Goal: Transaction & Acquisition: Purchase product/service

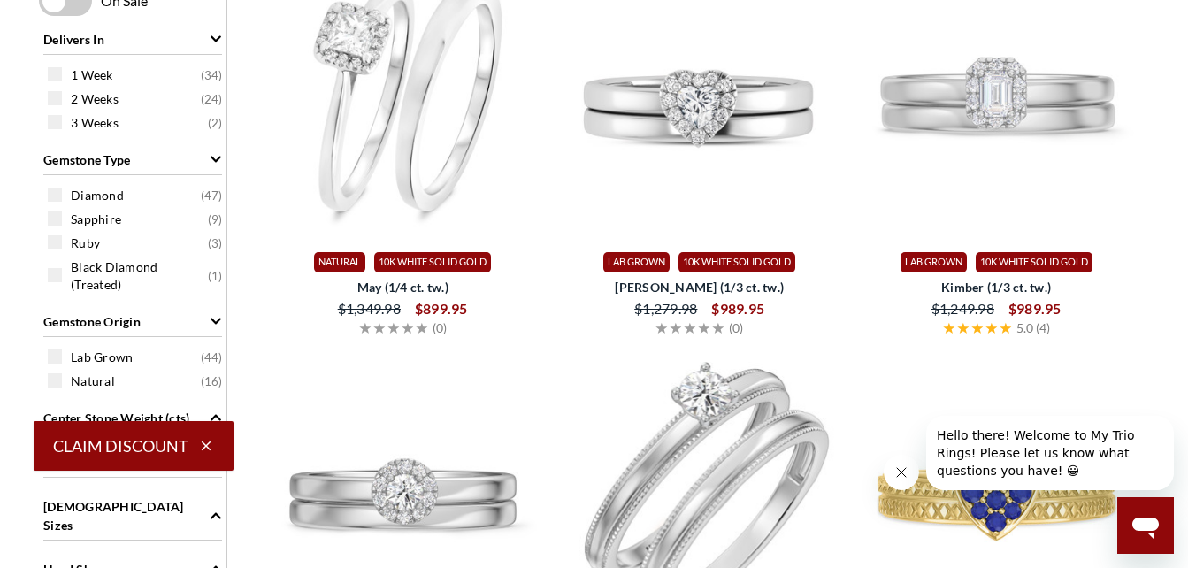
scroll to position [669, 0]
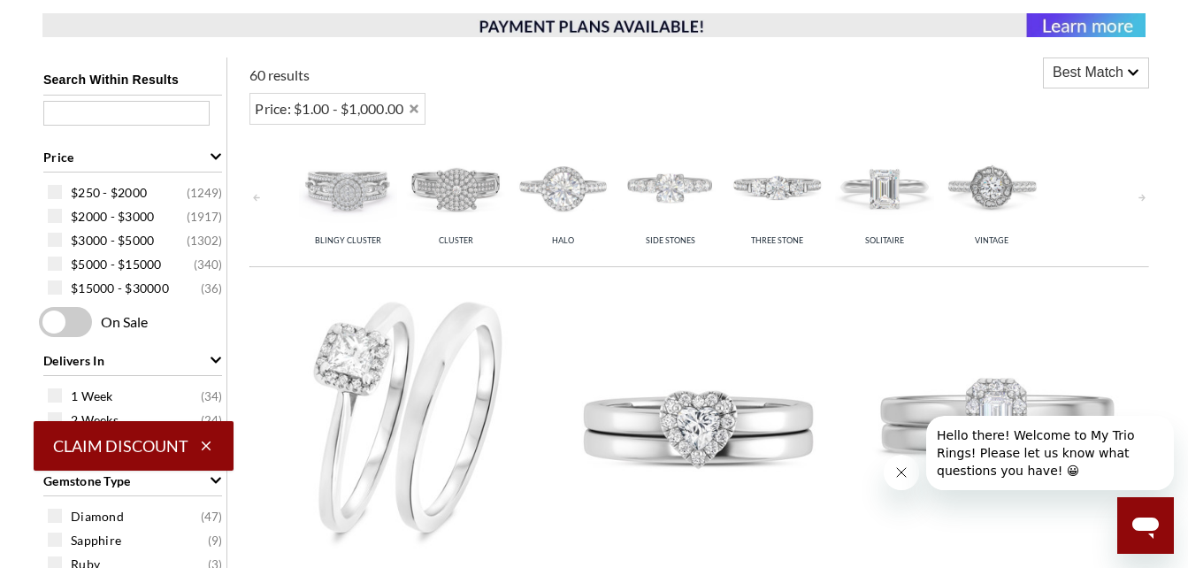
click at [355, 198] on img at bounding box center [348, 187] width 98 height 98
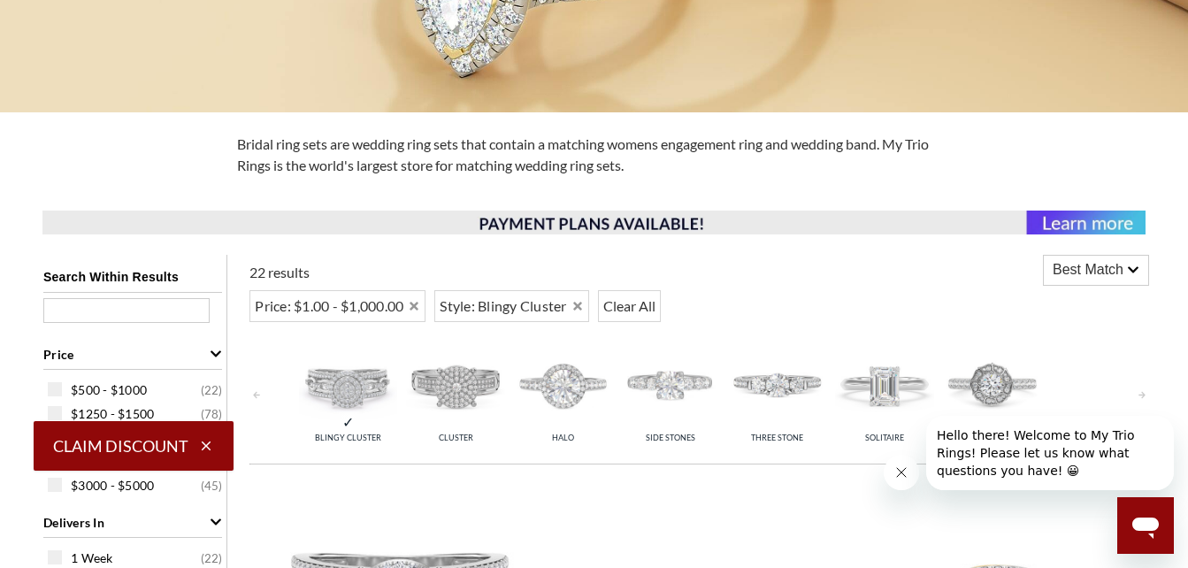
scroll to position [467, 0]
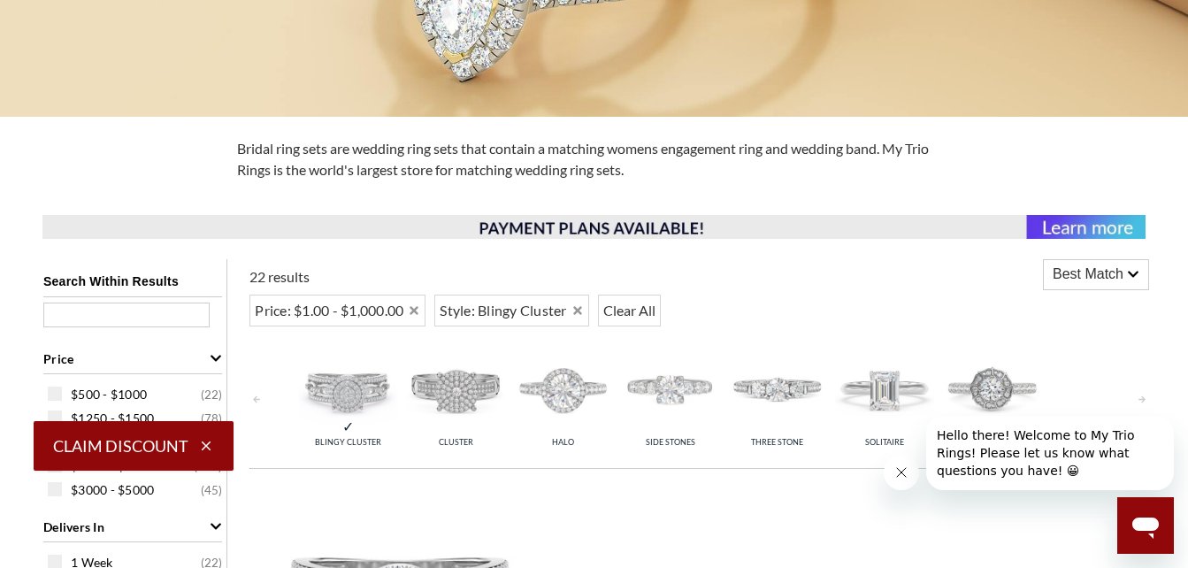
click at [361, 401] on img at bounding box center [348, 389] width 98 height 98
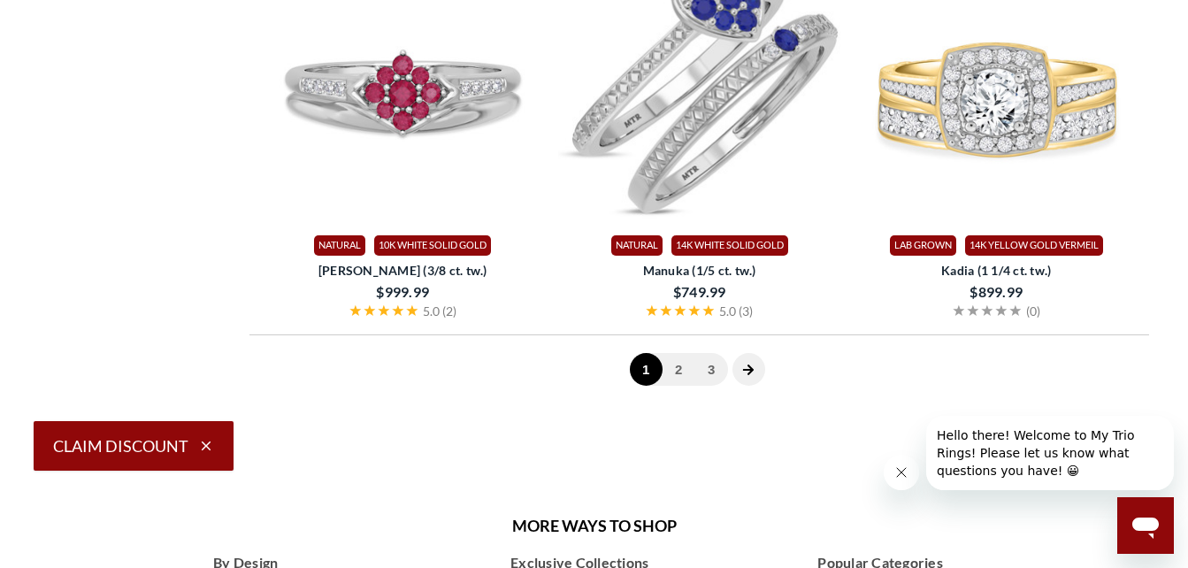
scroll to position [4596, 0]
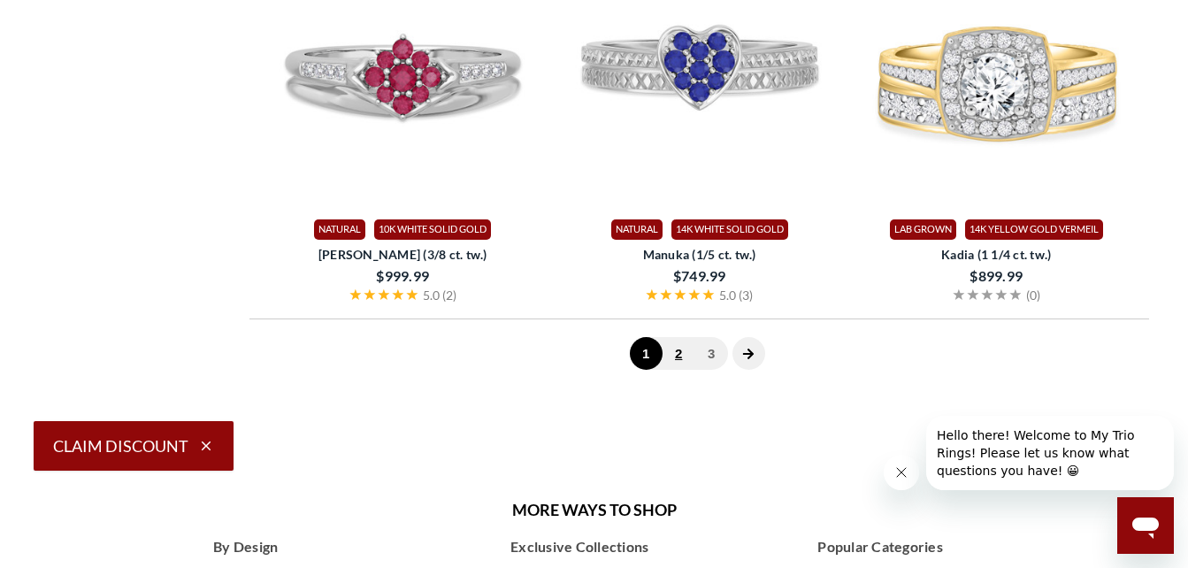
click at [681, 354] on link "2" at bounding box center [678, 353] width 33 height 33
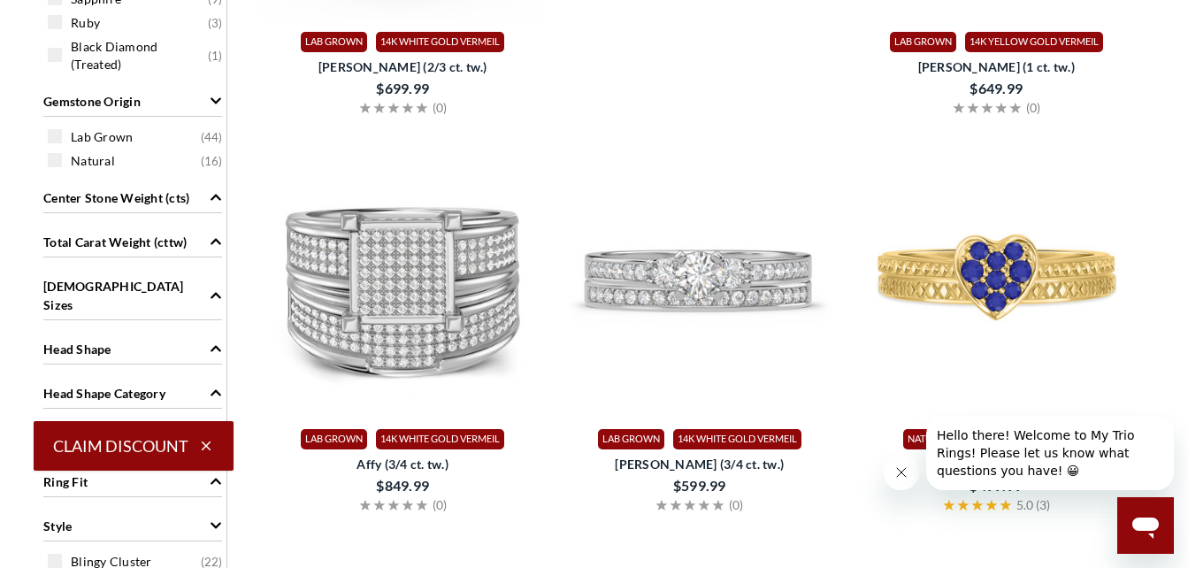
scroll to position [1249, 0]
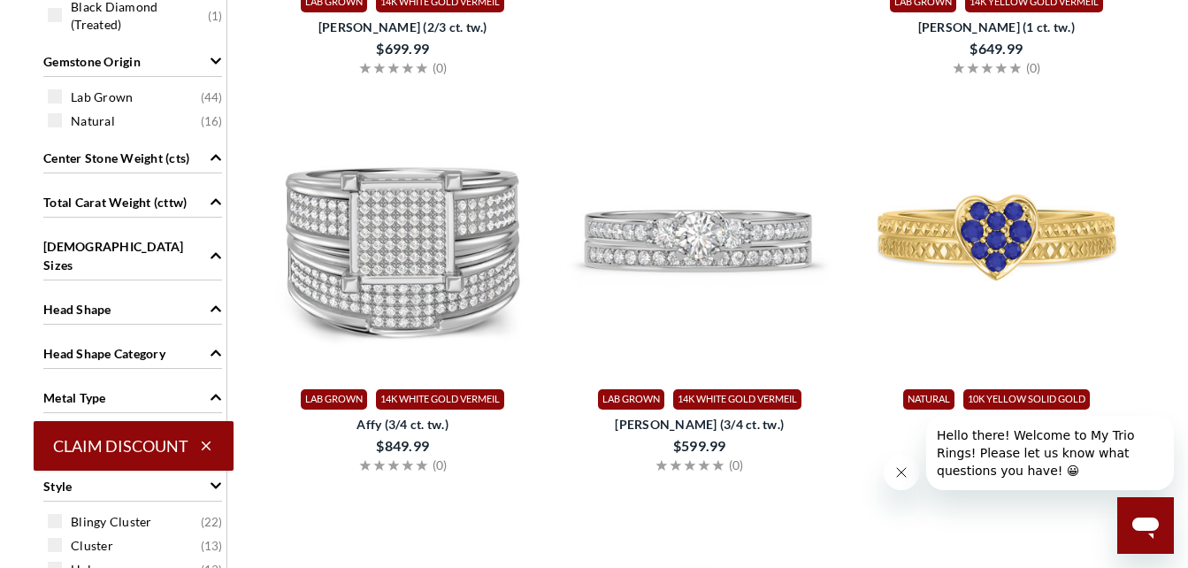
click at [210, 391] on icon "Metal Type" at bounding box center [216, 397] width 12 height 12
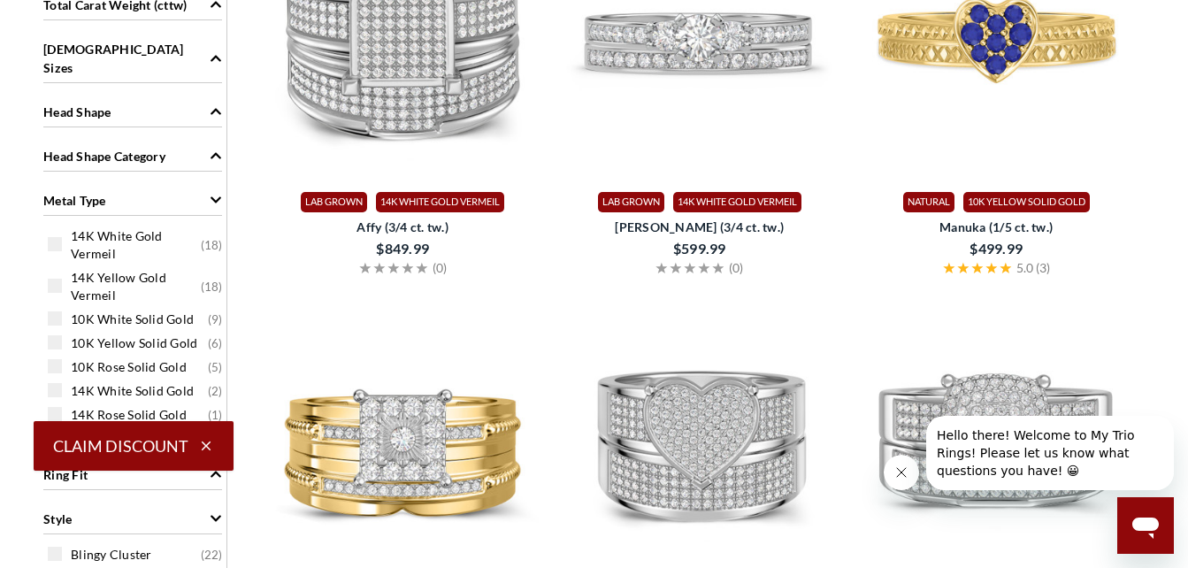
scroll to position [1, 0]
click at [59, 310] on span at bounding box center [55, 317] width 14 height 14
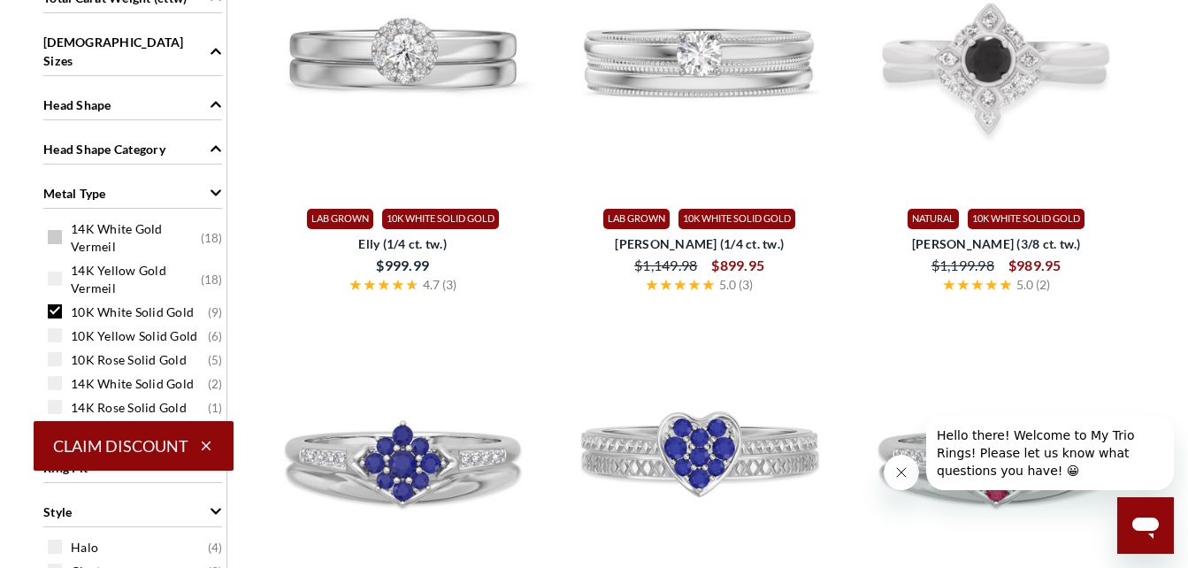
scroll to position [1431, 0]
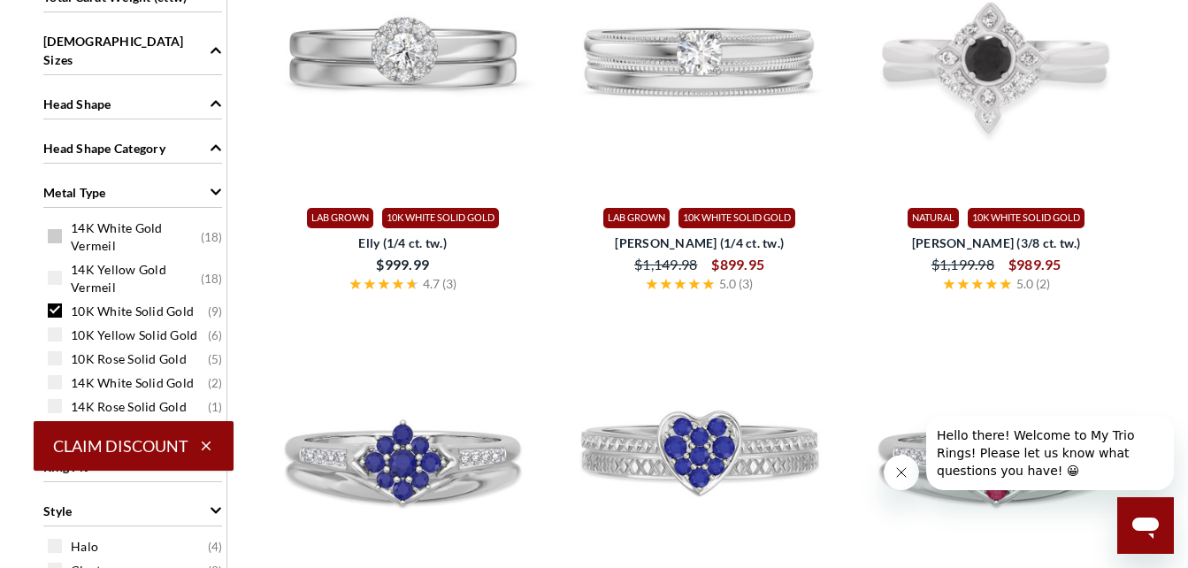
click at [49, 229] on span at bounding box center [55, 236] width 14 height 14
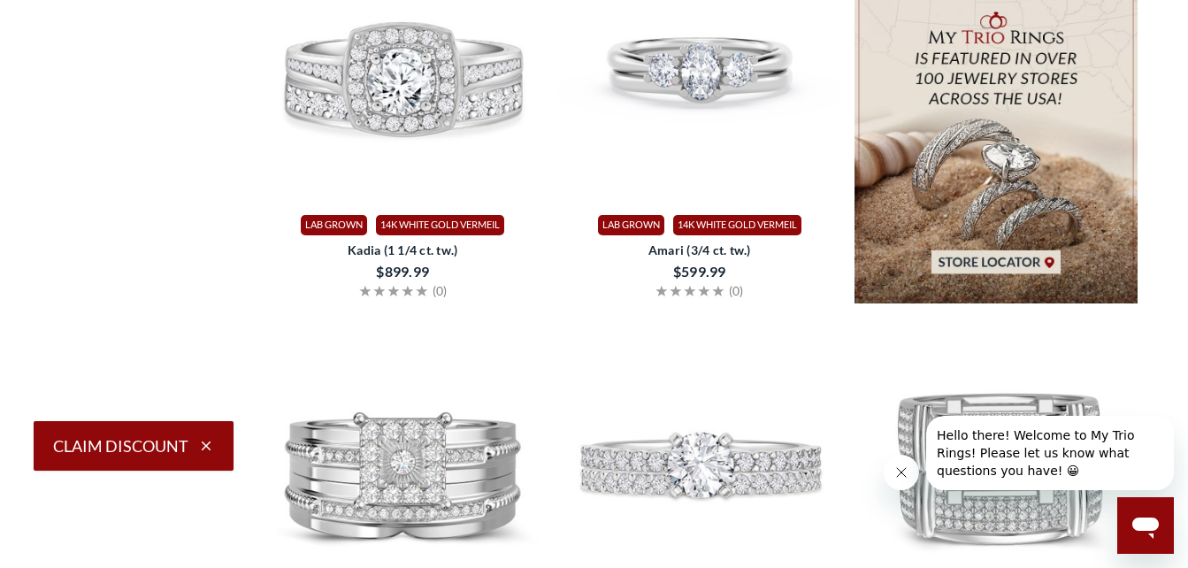
scroll to position [3452, 0]
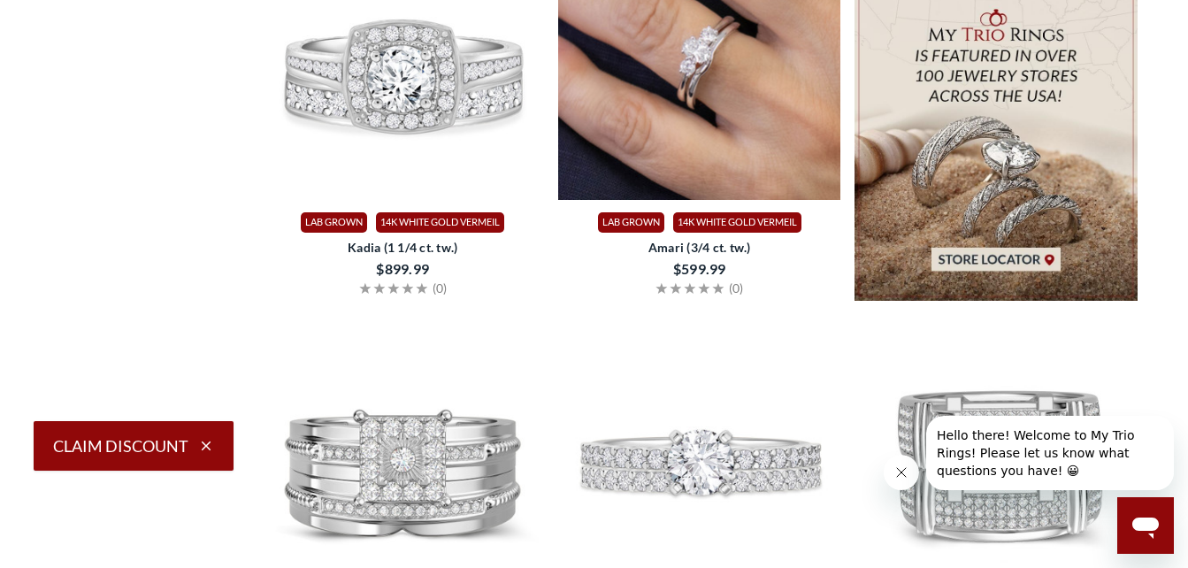
click at [703, 54] on img at bounding box center [699, 59] width 283 height 283
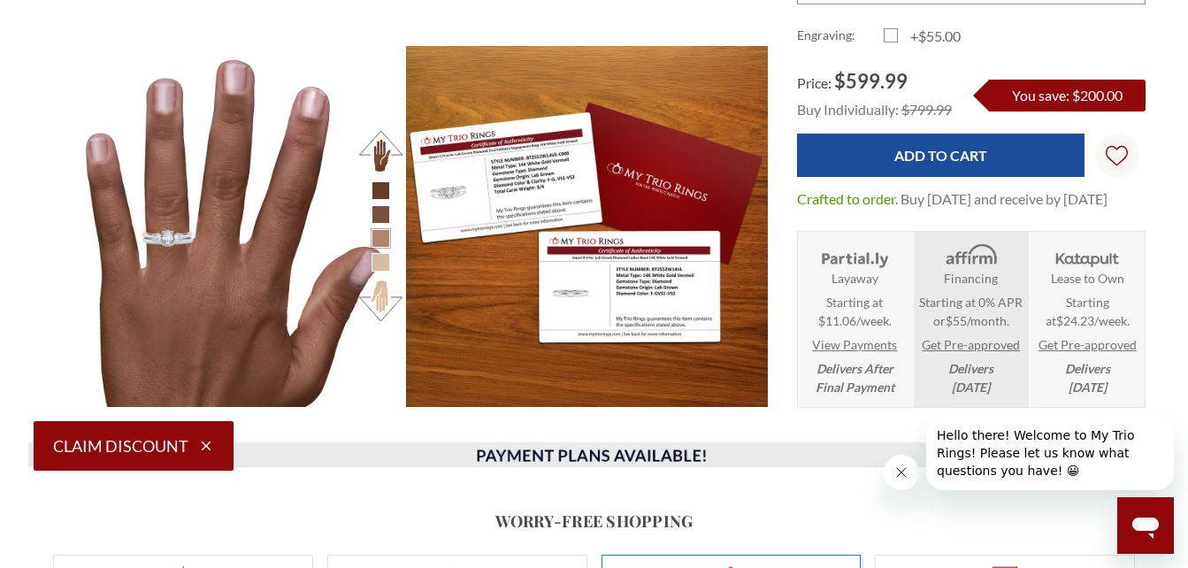
scroll to position [1954, 0]
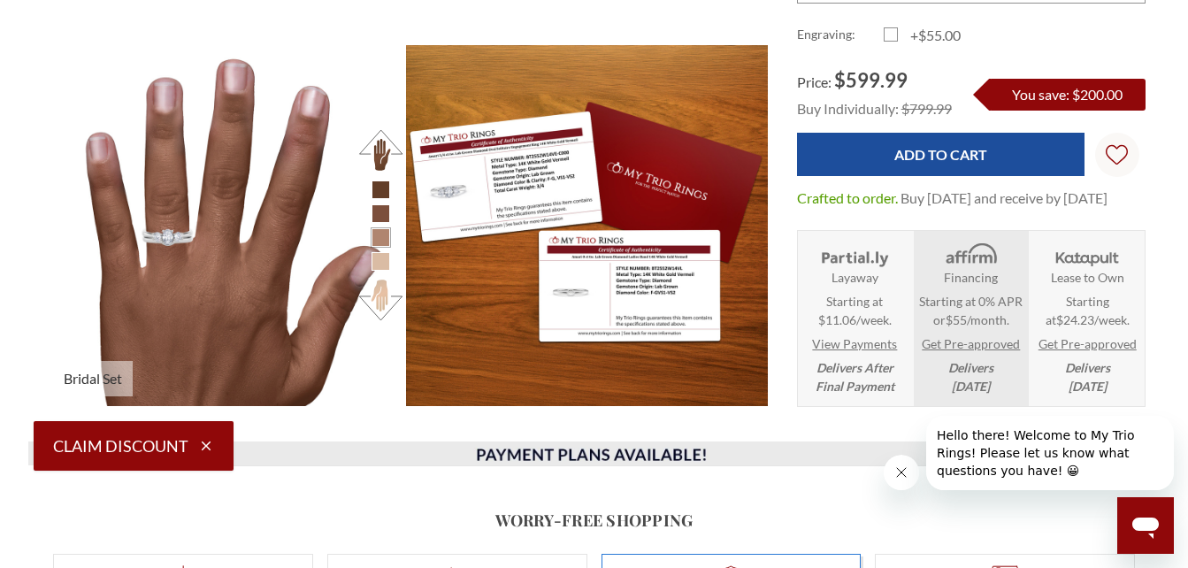
click at [382, 267] on li at bounding box center [380, 261] width 19 height 19
click at [385, 296] on button at bounding box center [380, 300] width 49 height 49
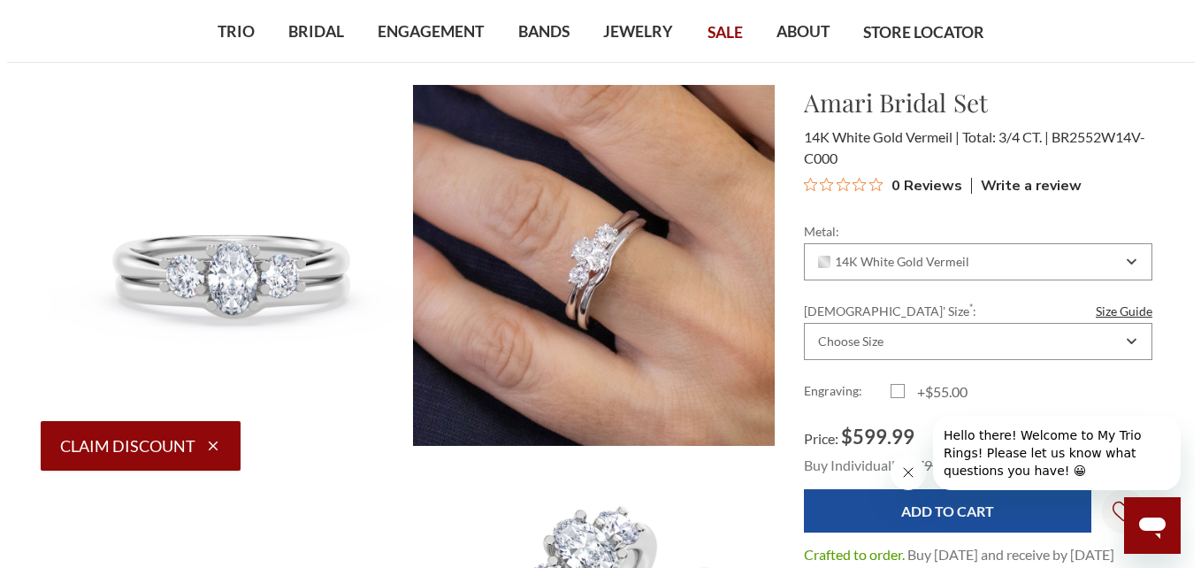
scroll to position [102, 0]
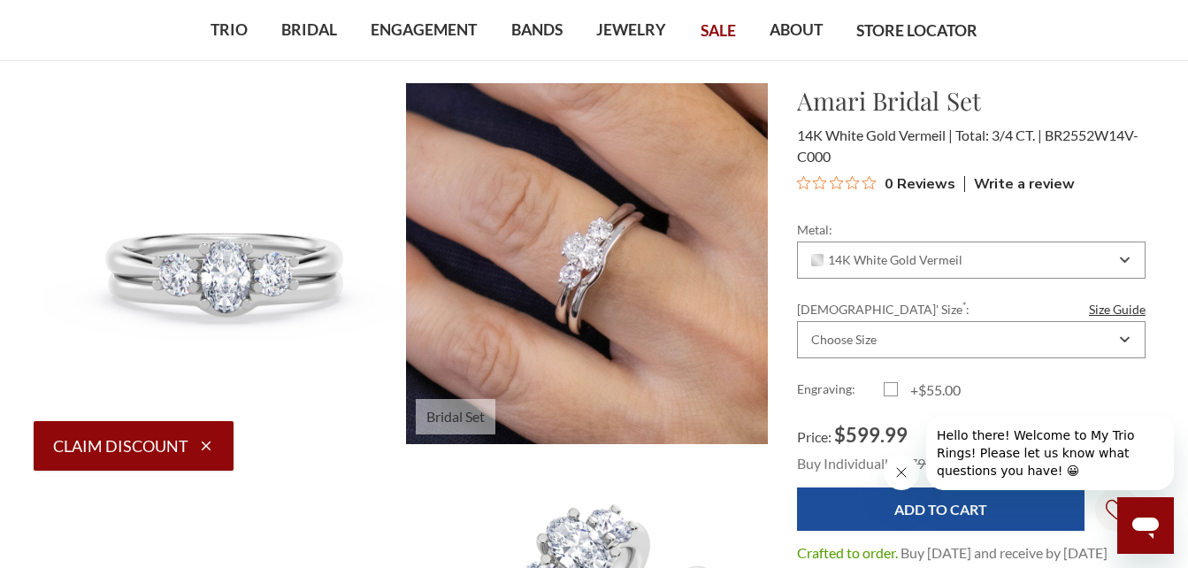
click at [592, 273] on img at bounding box center [586, 263] width 397 height 397
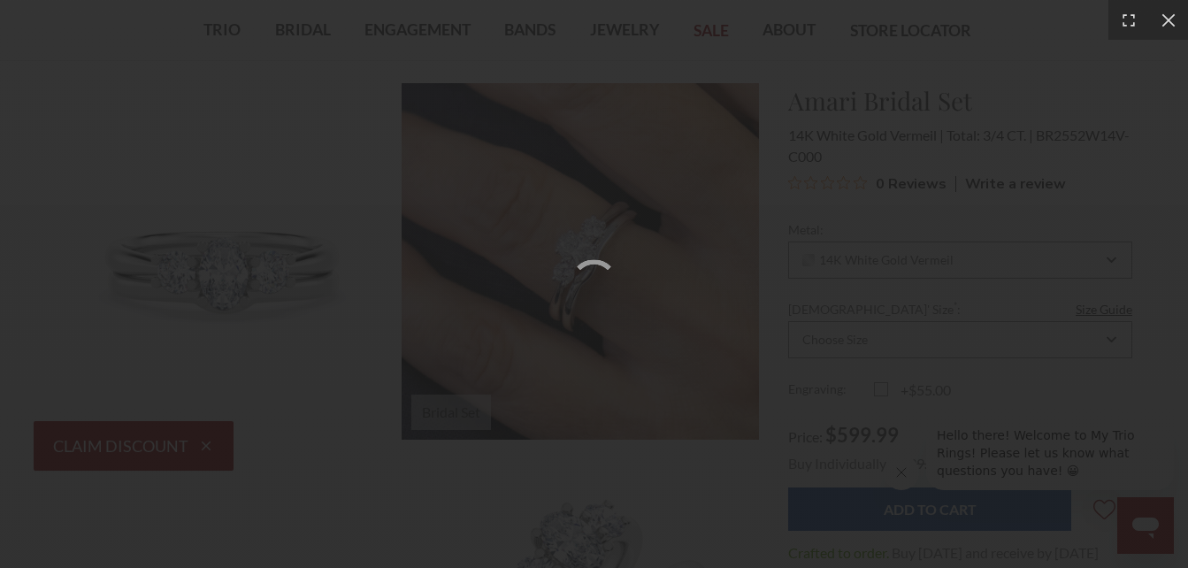
scroll to position [15, 15]
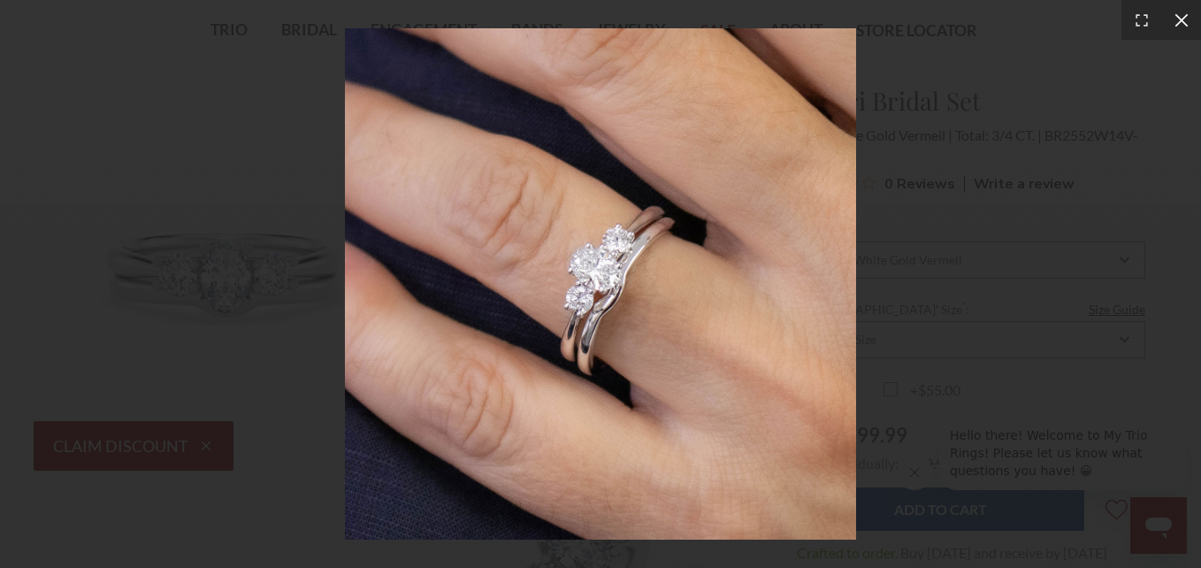
click at [1181, 24] on icon at bounding box center [1182, 20] width 18 height 18
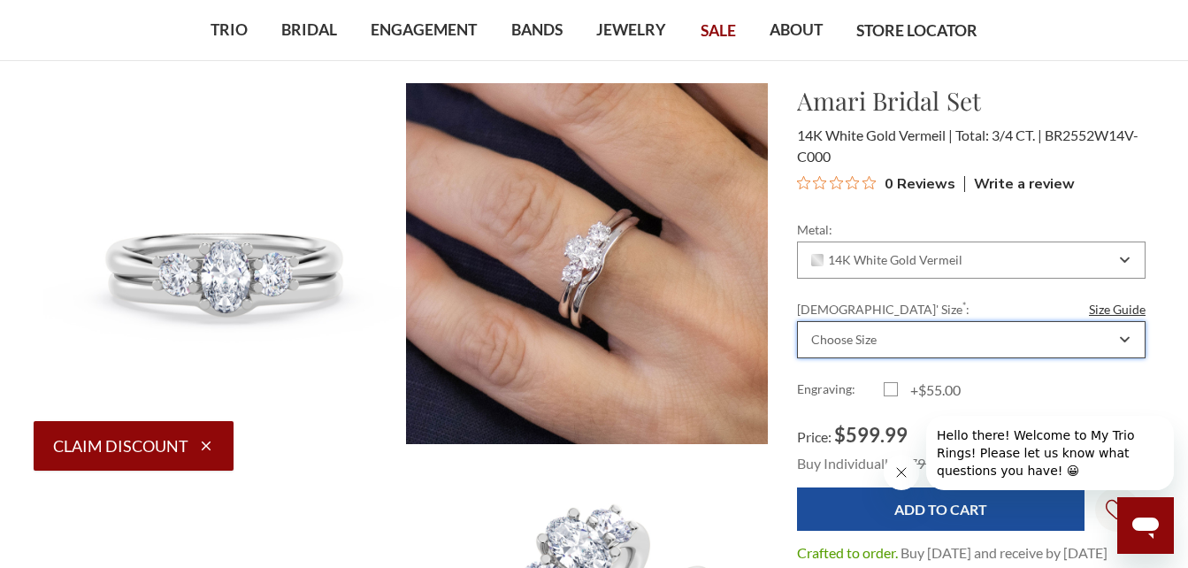
click at [899, 337] on div "Choose Size" at bounding box center [961, 339] width 307 height 14
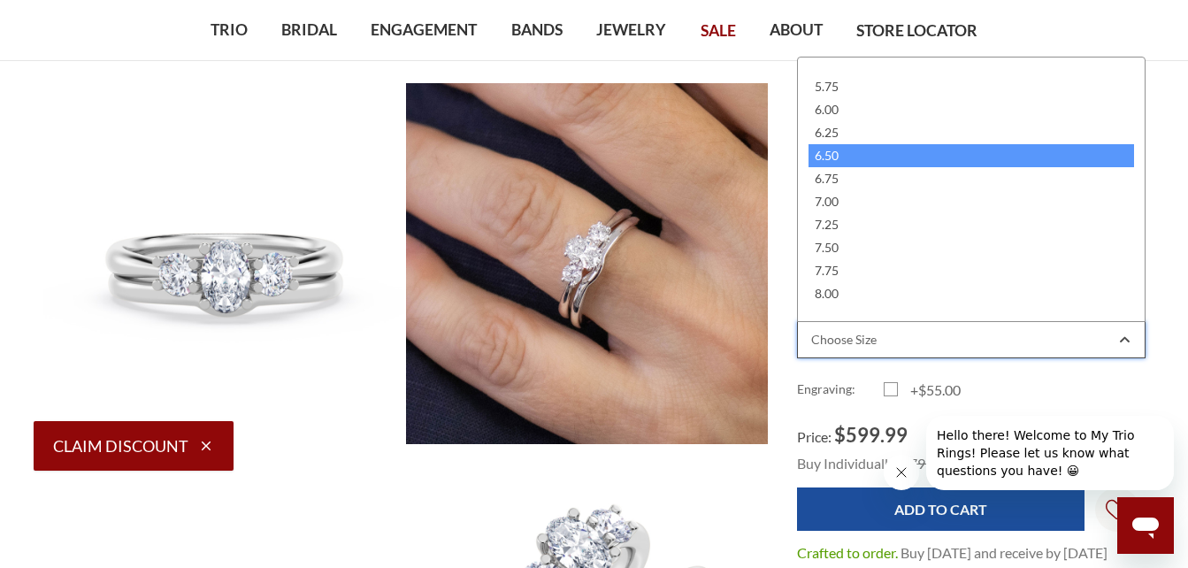
scroll to position [273, 0]
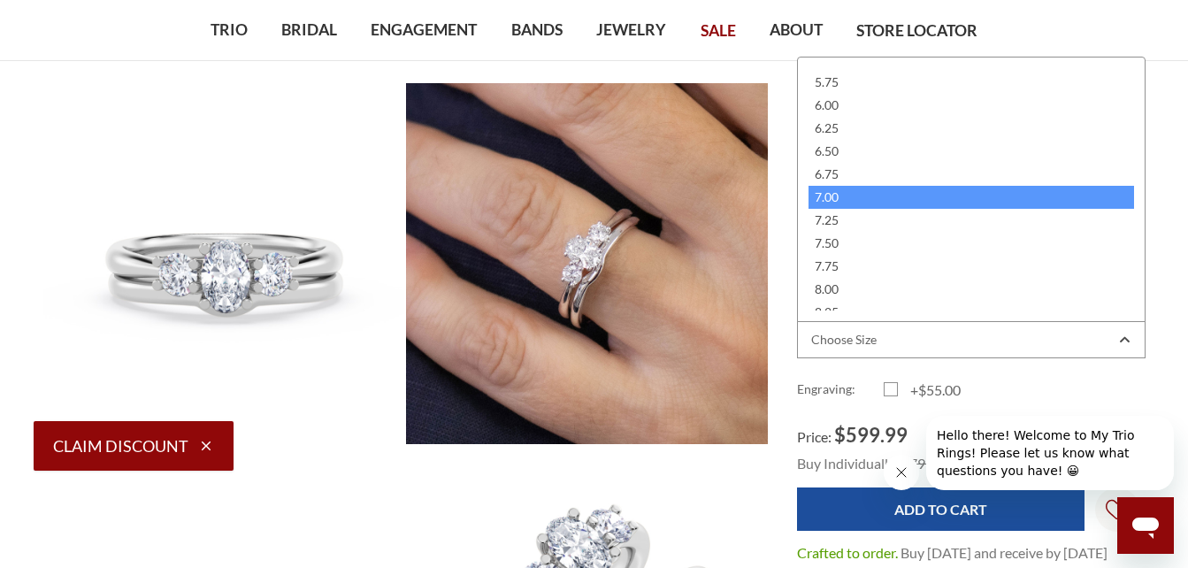
click at [837, 193] on div "7.00" at bounding box center [970, 197] width 325 height 23
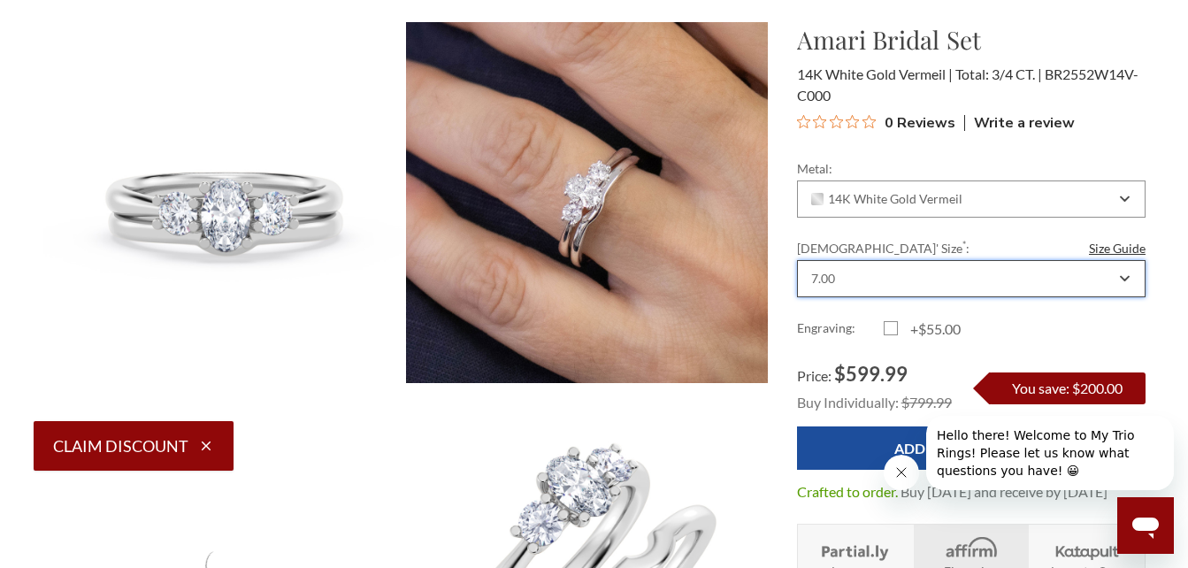
scroll to position [164, 0]
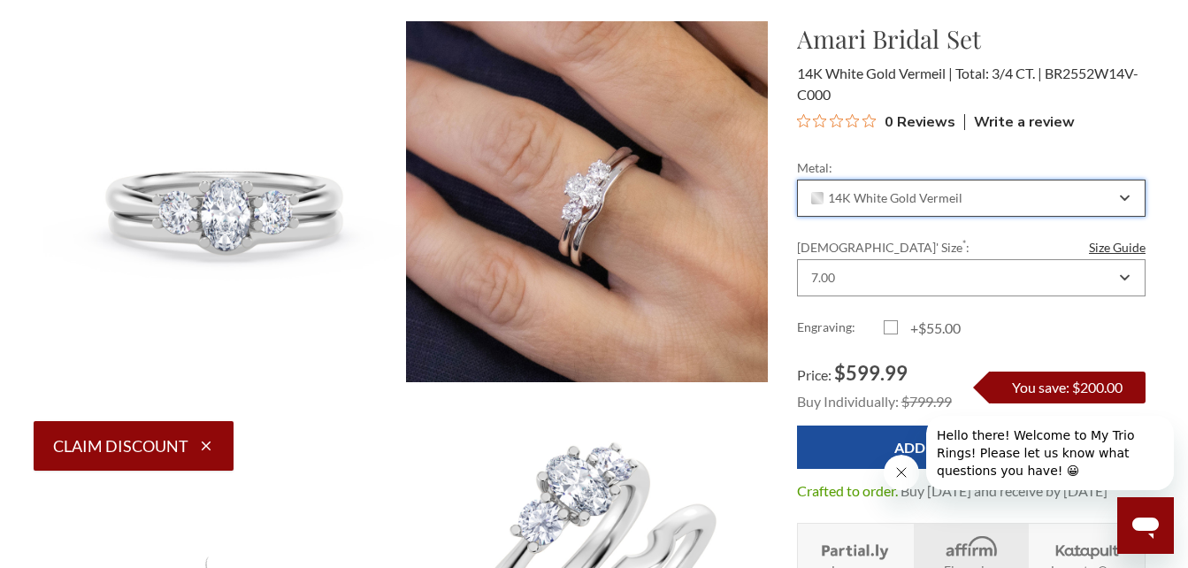
click at [1131, 202] on div "14K White Gold Vermeil" at bounding box center [971, 198] width 348 height 37
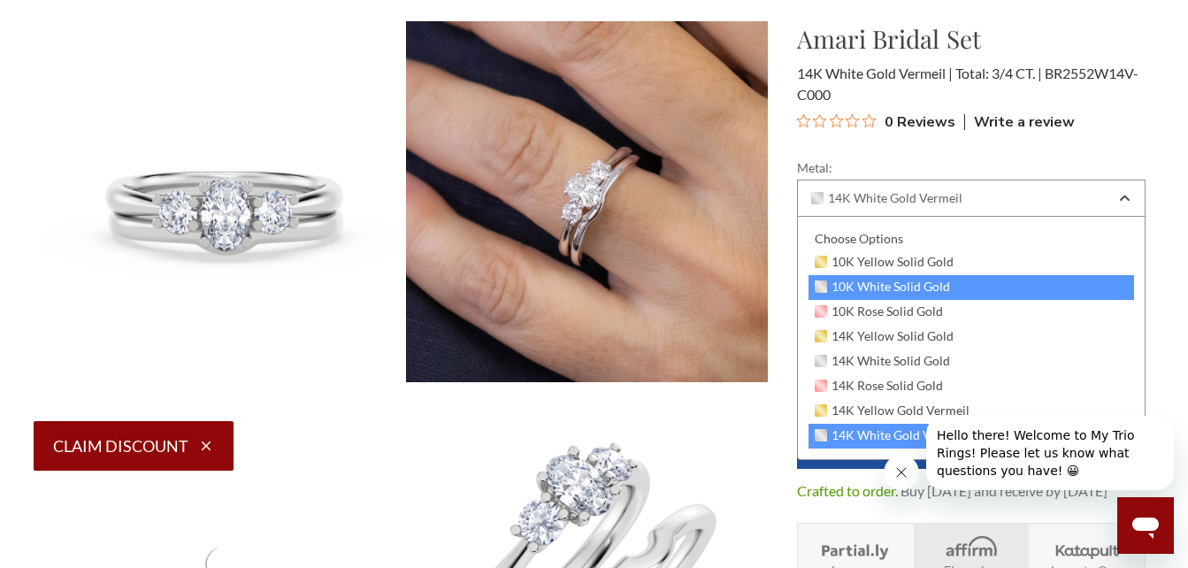
click at [933, 279] on span "10K White Solid Gold" at bounding box center [882, 286] width 136 height 14
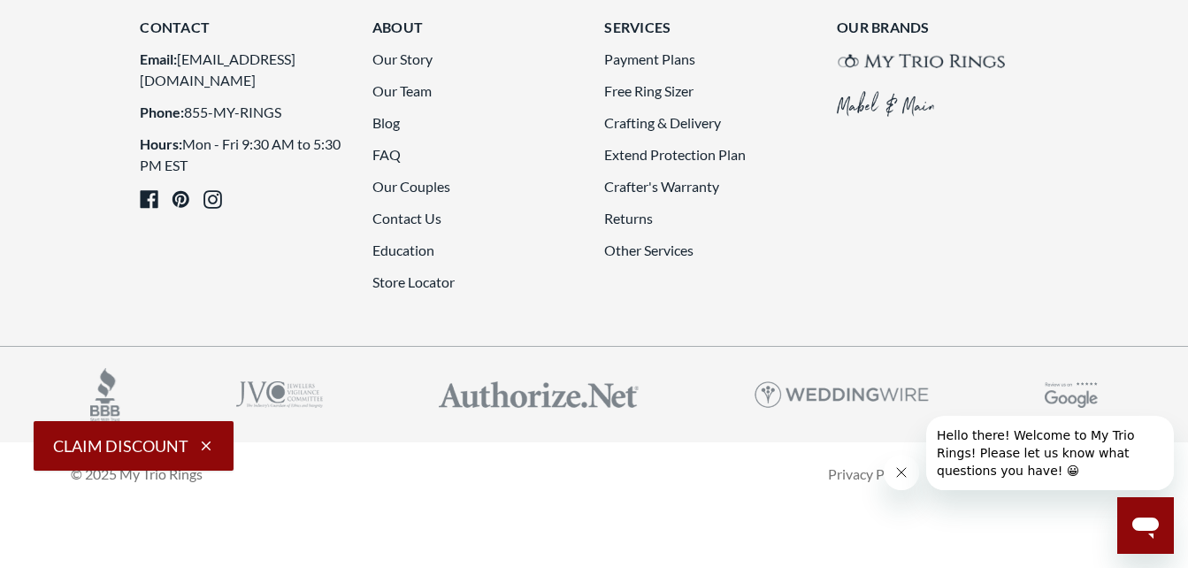
scroll to position [4609, 0]
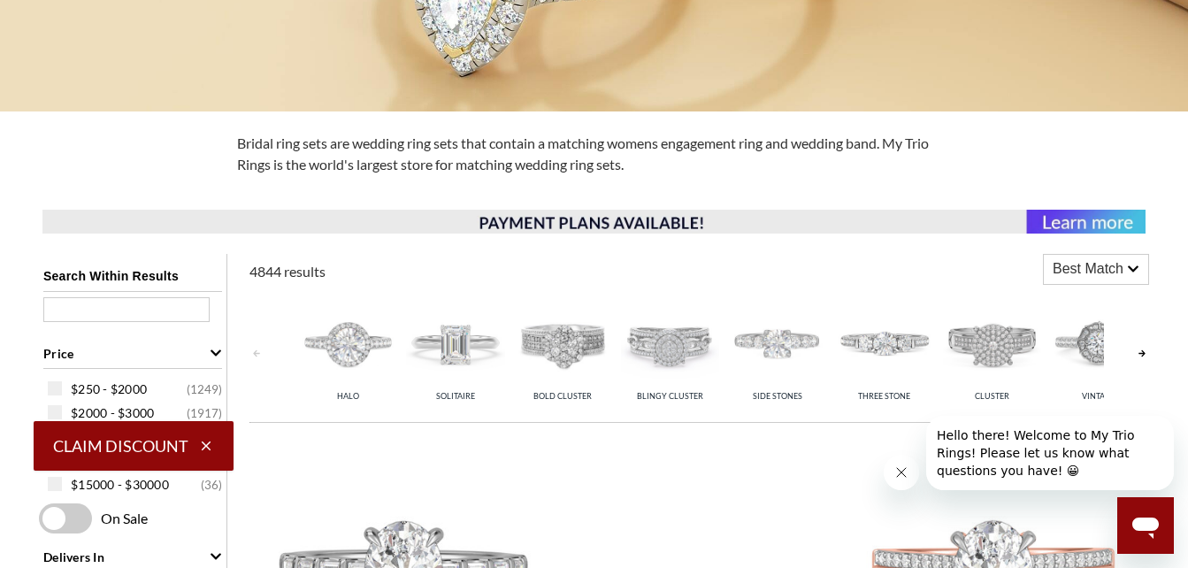
scroll to position [570, 0]
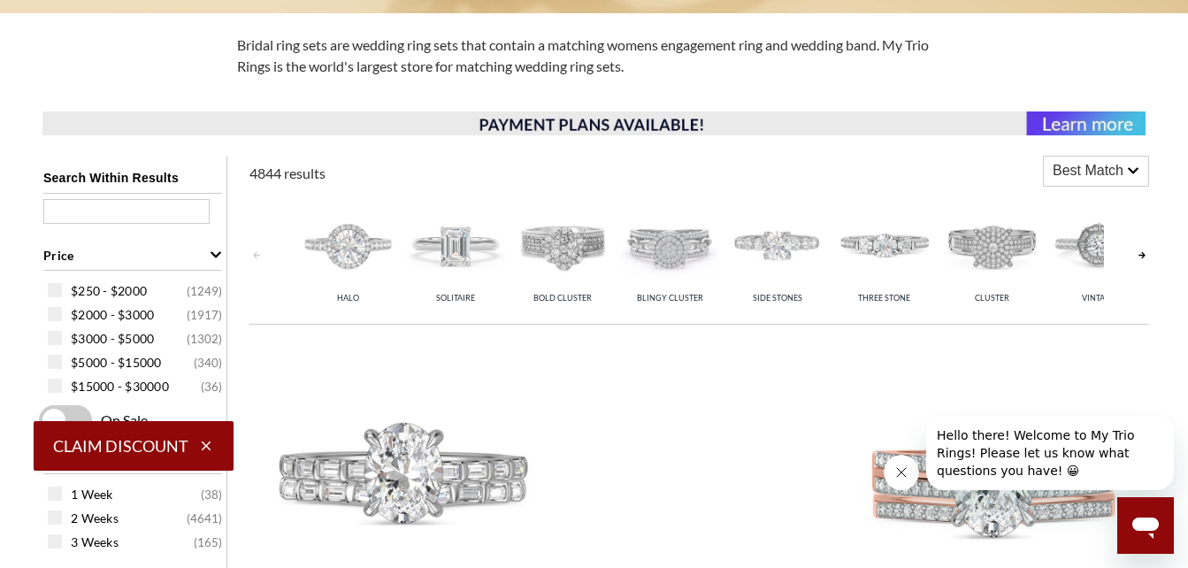
click at [1130, 171] on icon at bounding box center [1132, 171] width 11 height 6
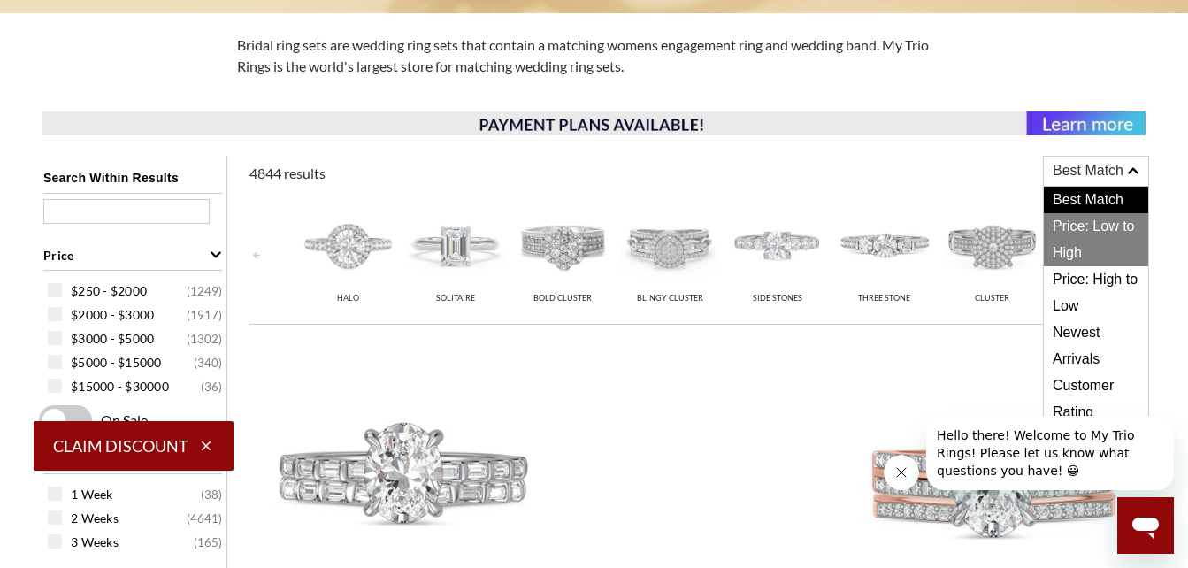
click at [1100, 221] on span "Price: Low to High" at bounding box center [1095, 239] width 104 height 53
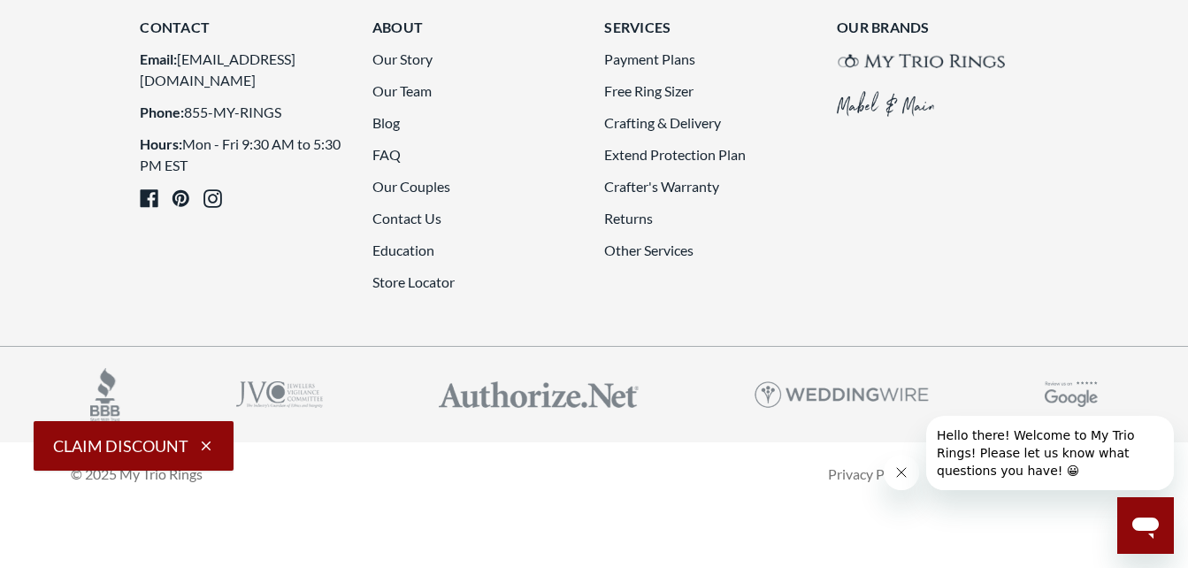
scroll to position [4749, 0]
